Goal: Information Seeking & Learning: Learn about a topic

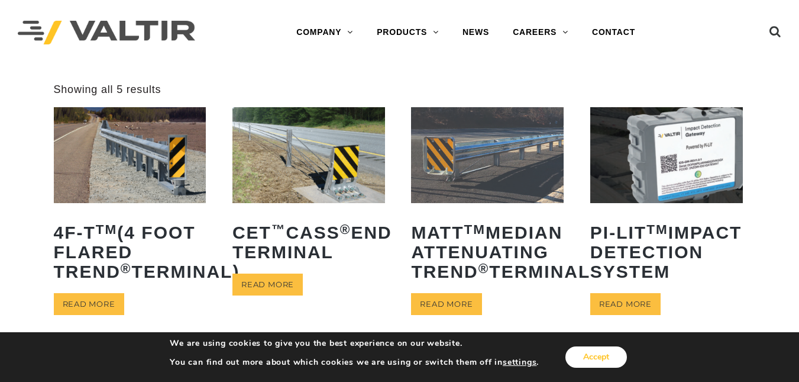
click at [574, 348] on button "Accept" at bounding box center [597, 356] width 62 height 21
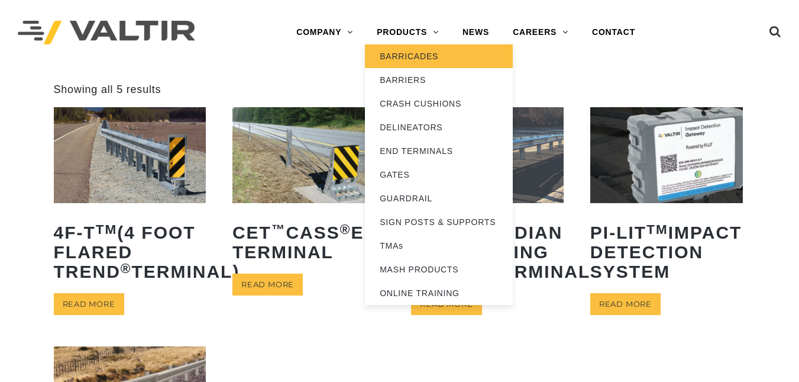
click at [418, 59] on link "BARRICADES" at bounding box center [439, 56] width 148 height 24
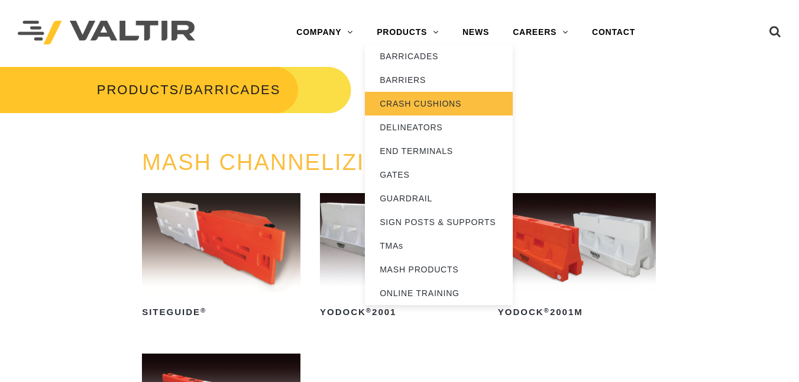
click at [410, 106] on link "CRASH CUSHIONS" at bounding box center [439, 104] width 148 height 24
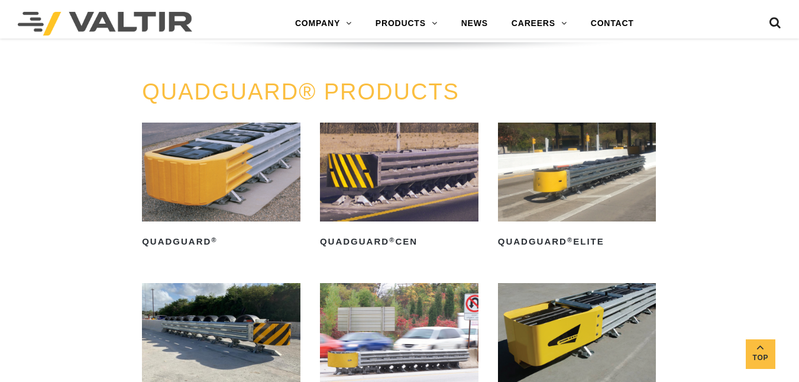
scroll to position [645, 0]
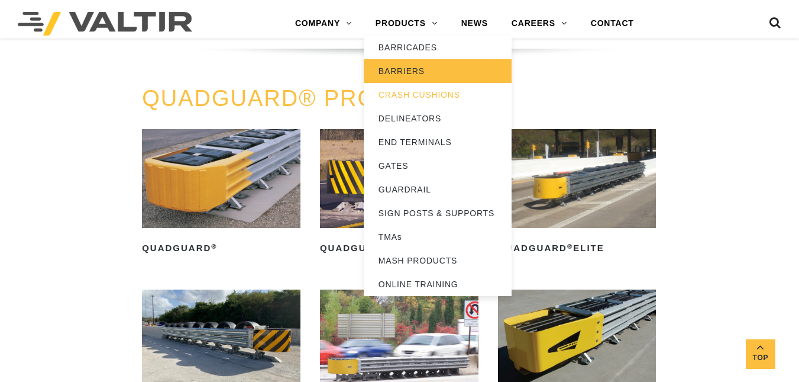
click at [408, 62] on link "BARRIERS" at bounding box center [438, 71] width 148 height 24
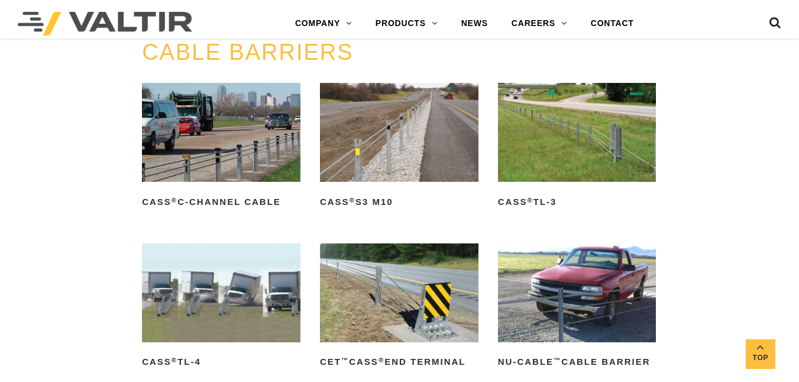
scroll to position [537, 0]
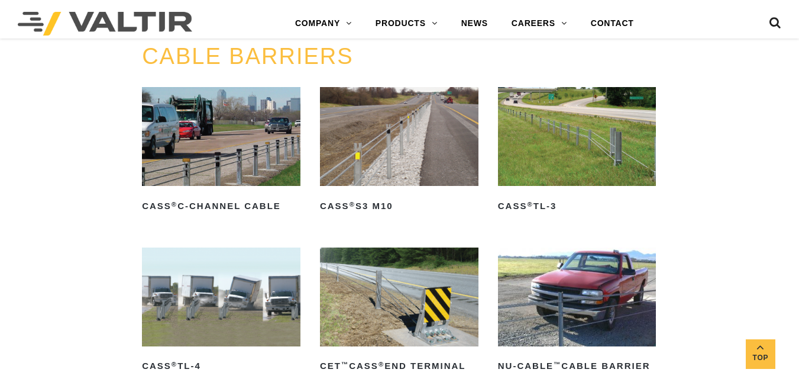
click at [768, 134] on div "CABLE BARRIERS CASS ® C-Channel Cable Read more CASS ® S3 M10 Read more CASS ® …" at bounding box center [399, 334] width 799 height 581
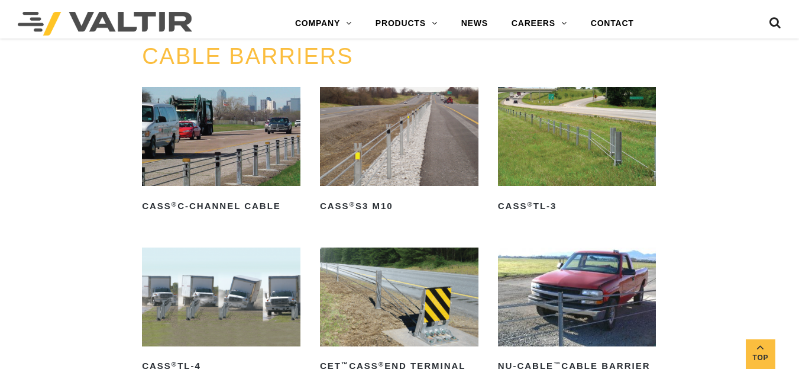
click at [768, 134] on div "CABLE BARRIERS CASS ® C-Channel Cable Read more CASS ® S3 M10 Read more CASS ® …" at bounding box center [399, 334] width 799 height 581
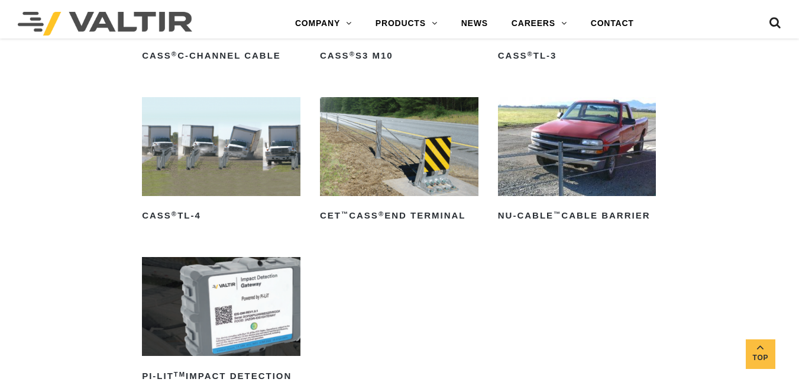
scroll to position [735, 0]
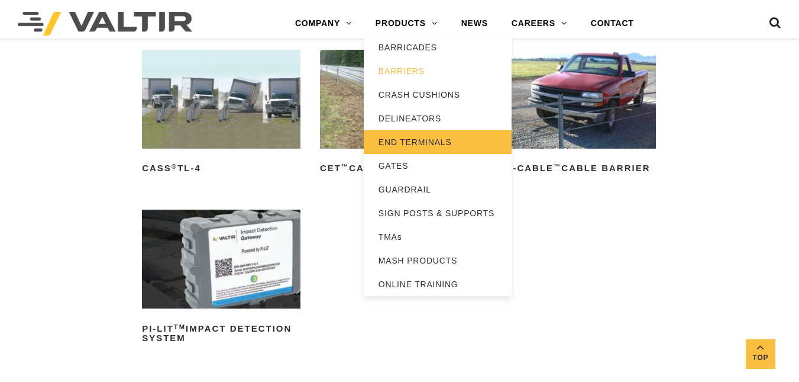
click at [435, 148] on link "END TERMINALS" at bounding box center [438, 142] width 148 height 24
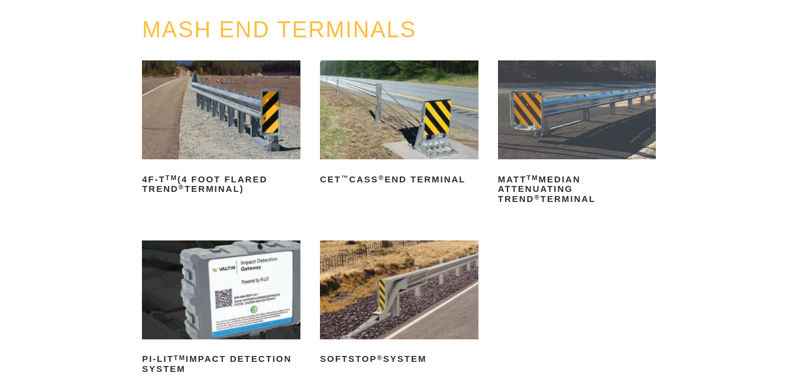
scroll to position [126, 0]
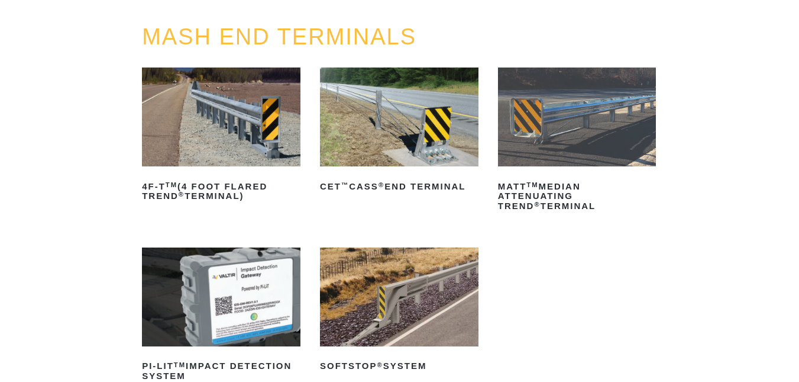
click at [177, 126] on img at bounding box center [221, 116] width 159 height 99
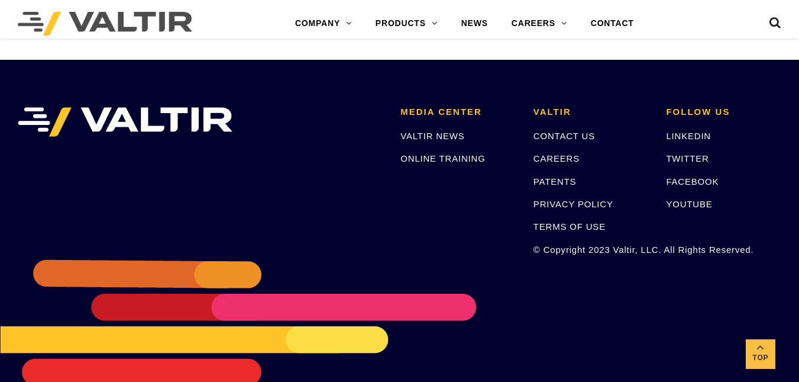
scroll to position [2335, 0]
